Goal: Information Seeking & Learning: Learn about a topic

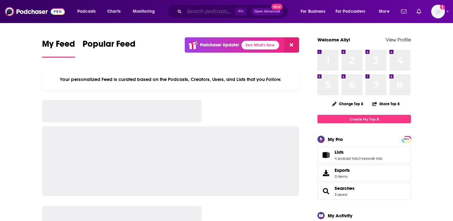
click at [205, 13] on input "Search podcasts, credits, & more..." at bounding box center [209, 12] width 51 height 10
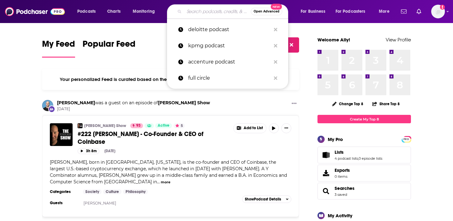
type input "c"
type input "d"
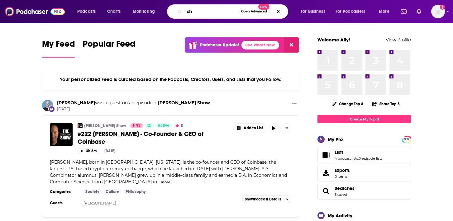
type input "c"
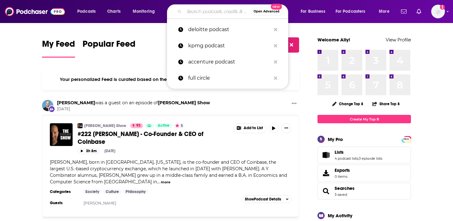
click at [189, 12] on input "Search podcasts, credits, & more..." at bounding box center [217, 12] width 67 height 10
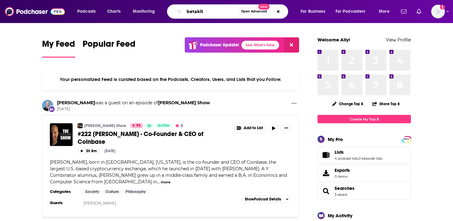
type input "betakit"
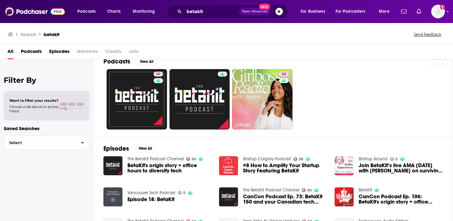
scroll to position [10, 0]
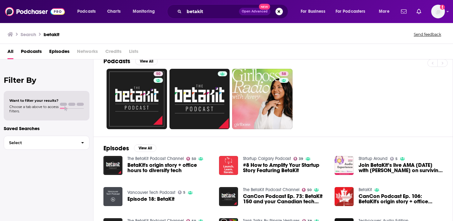
click at [154, 166] on span "BetaKit's origin story + office hours to diversify tech" at bounding box center [169, 167] width 84 height 11
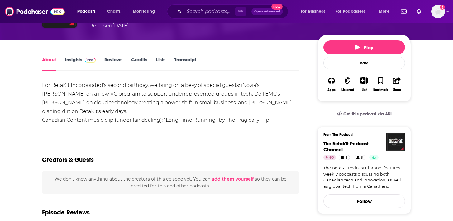
scroll to position [62, 0]
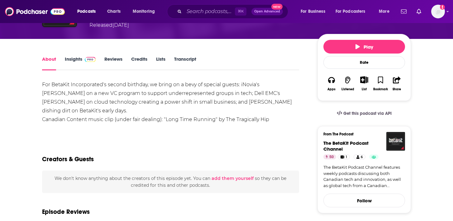
click at [76, 61] on link "Insights" at bounding box center [80, 63] width 31 height 14
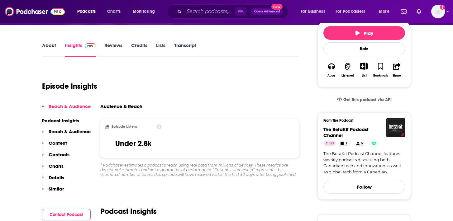
scroll to position [75, 0]
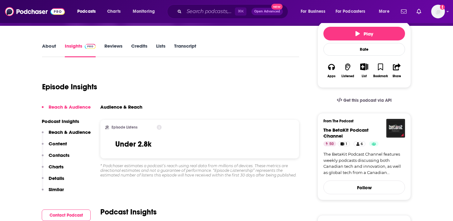
click at [51, 45] on link "About" at bounding box center [49, 50] width 14 height 14
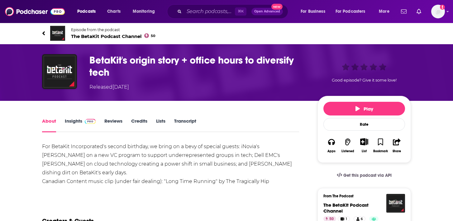
click at [76, 124] on link "Insights" at bounding box center [80, 125] width 31 height 14
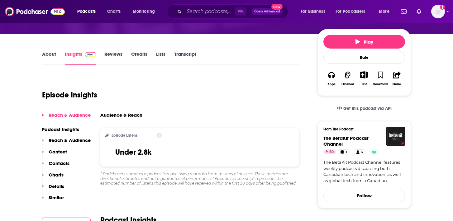
scroll to position [70, 0]
